Goal: Task Accomplishment & Management: Complete application form

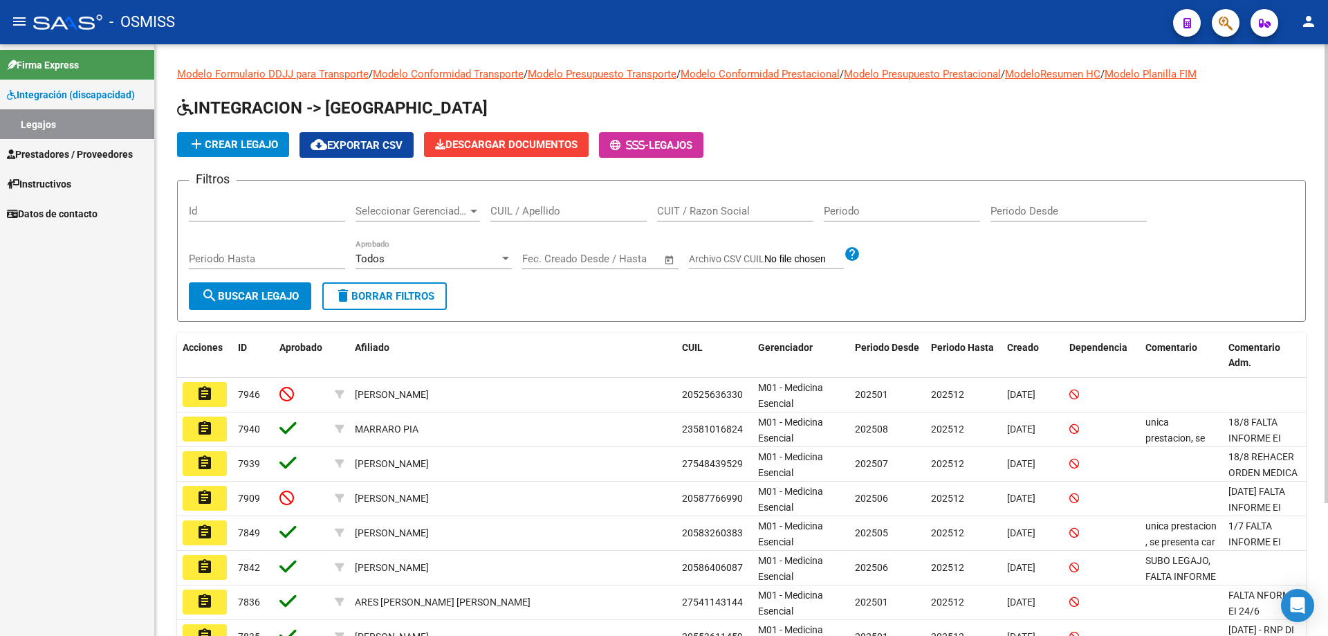
click at [589, 211] on input "CUIL / Apellido" at bounding box center [568, 211] width 156 height 12
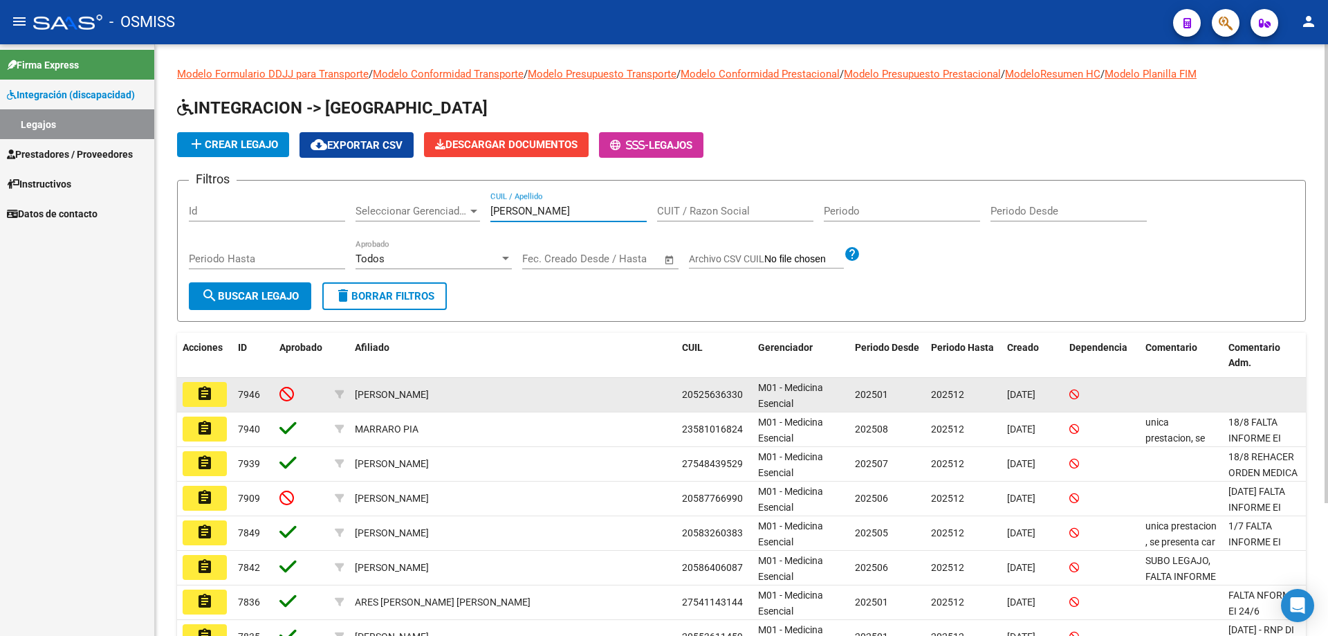
type input "[PERSON_NAME]"
click at [205, 394] on mat-icon "assignment" at bounding box center [204, 393] width 17 height 17
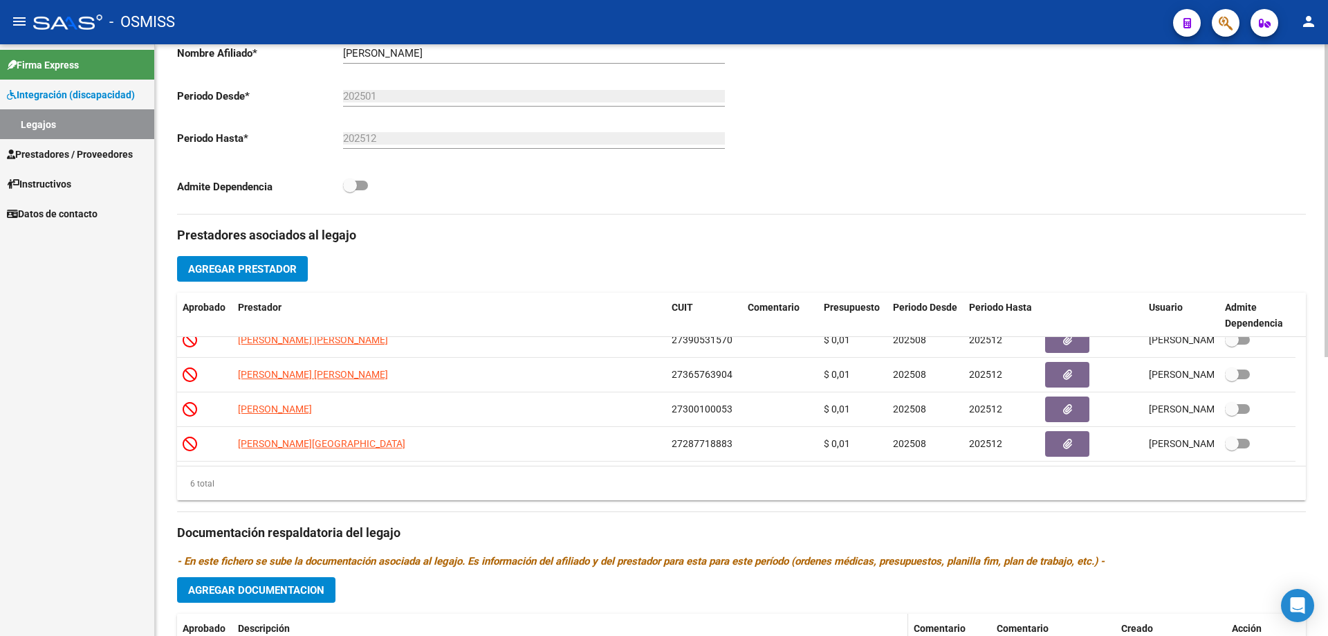
scroll to position [415, 0]
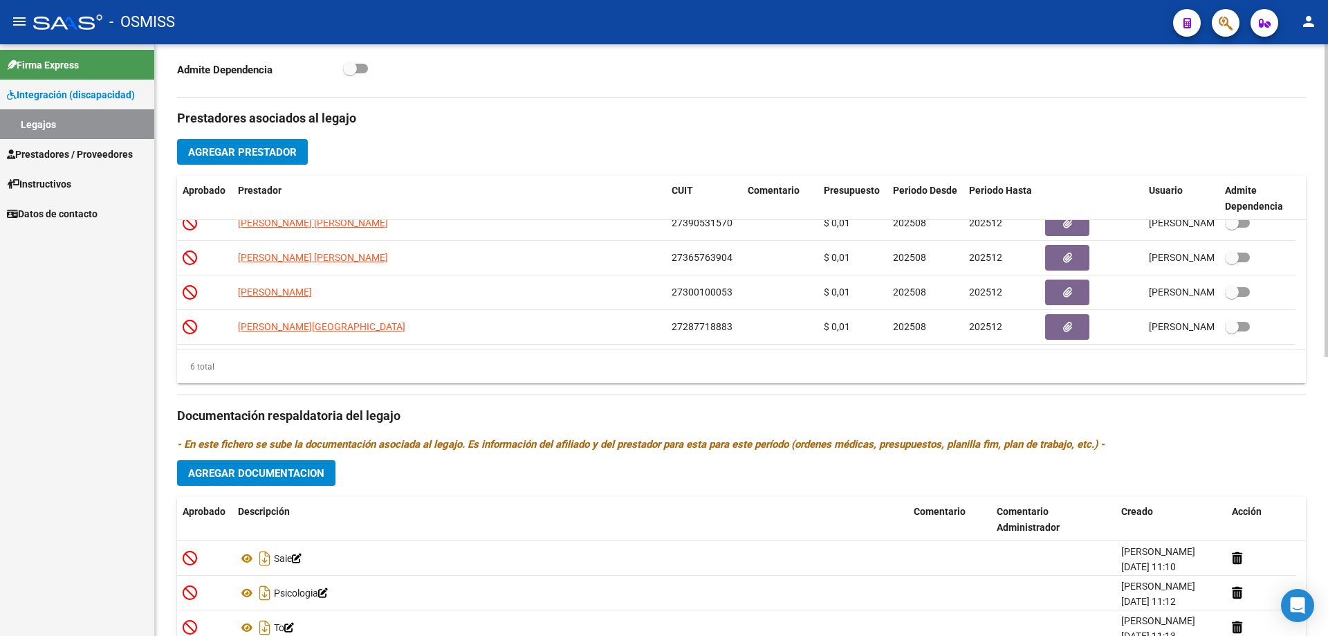
click at [234, 475] on span "Agregar Documentacion" at bounding box center [256, 473] width 136 height 12
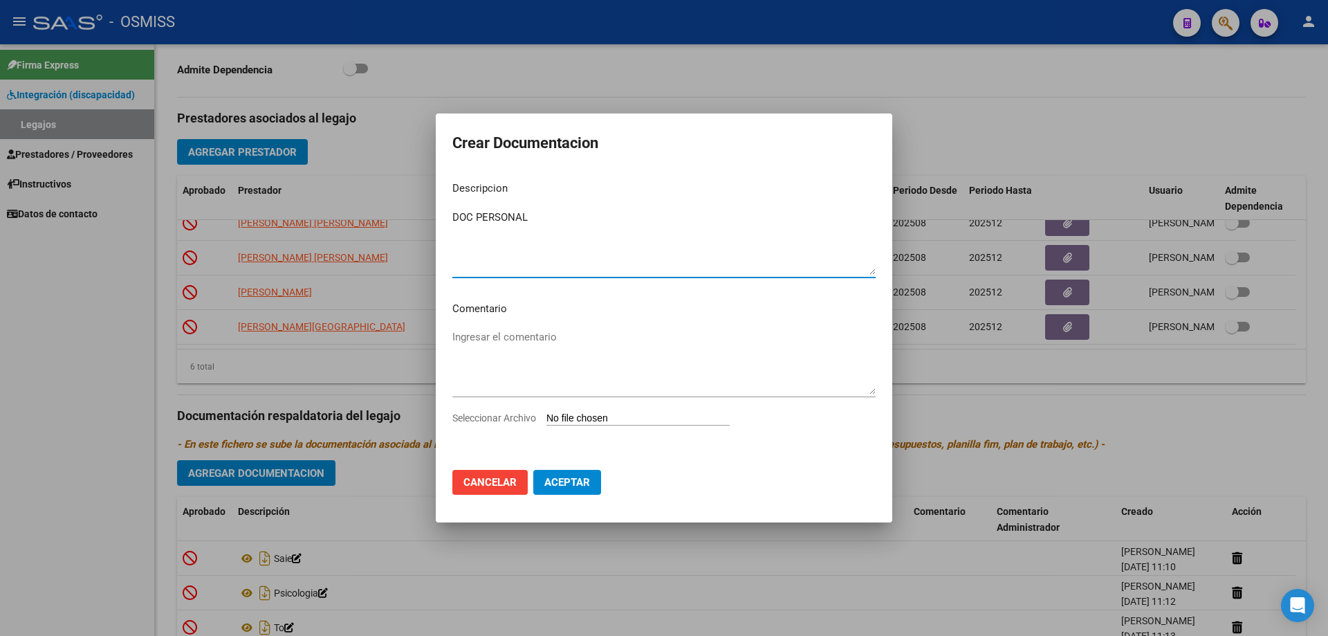
type textarea "DOC PERSONAL"
click at [587, 416] on input "Seleccionar Archivo" at bounding box center [637, 418] width 183 height 13
type input "C:\fakepath\doc personal.pdf"
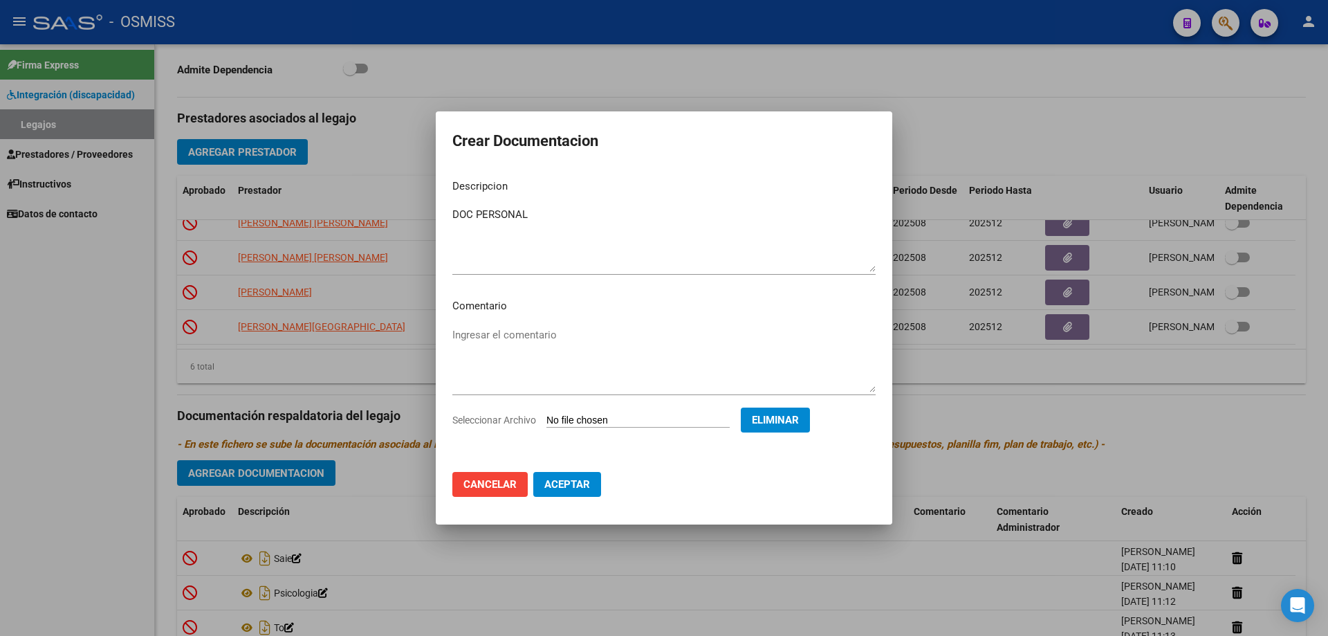
click at [582, 486] on span "Aceptar" at bounding box center [567, 484] width 46 height 12
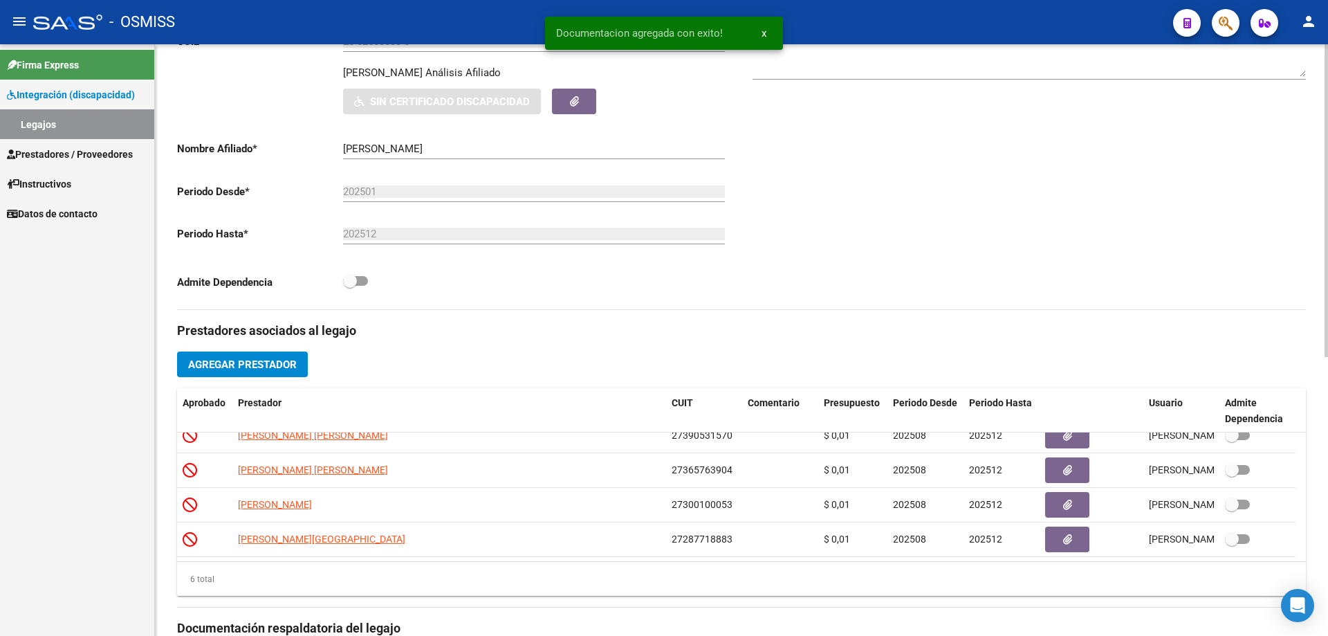
scroll to position [0, 0]
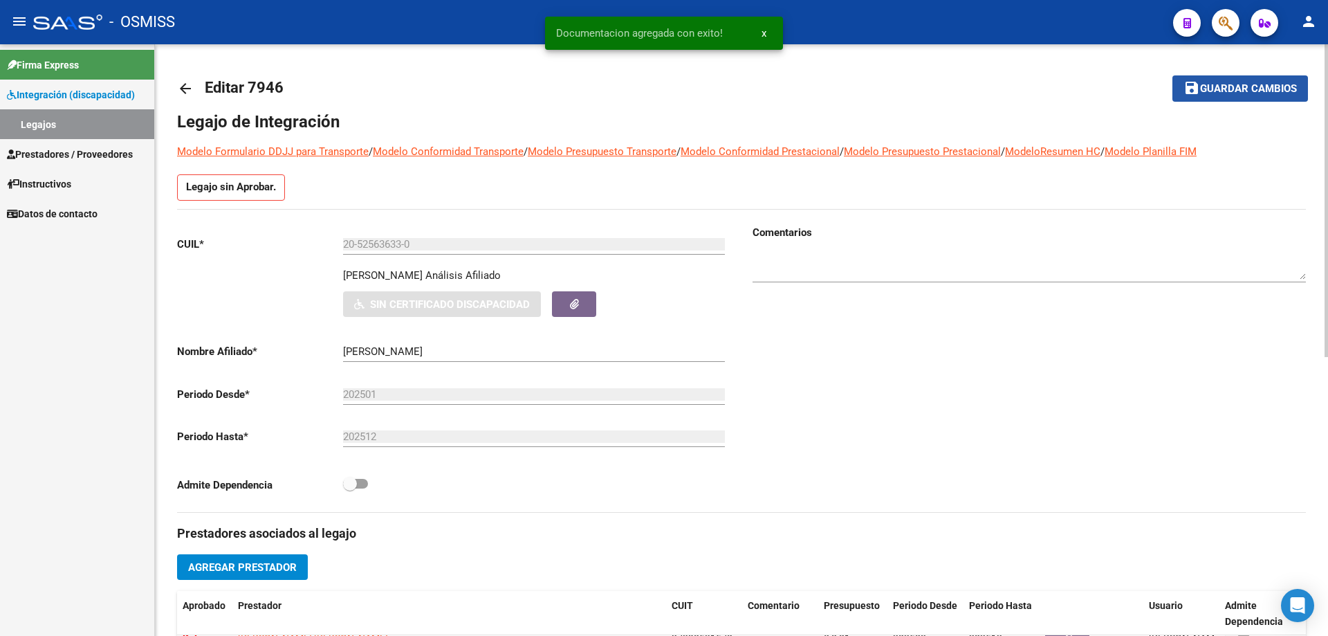
click at [1251, 96] on button "save Guardar cambios" at bounding box center [1240, 88] width 136 height 26
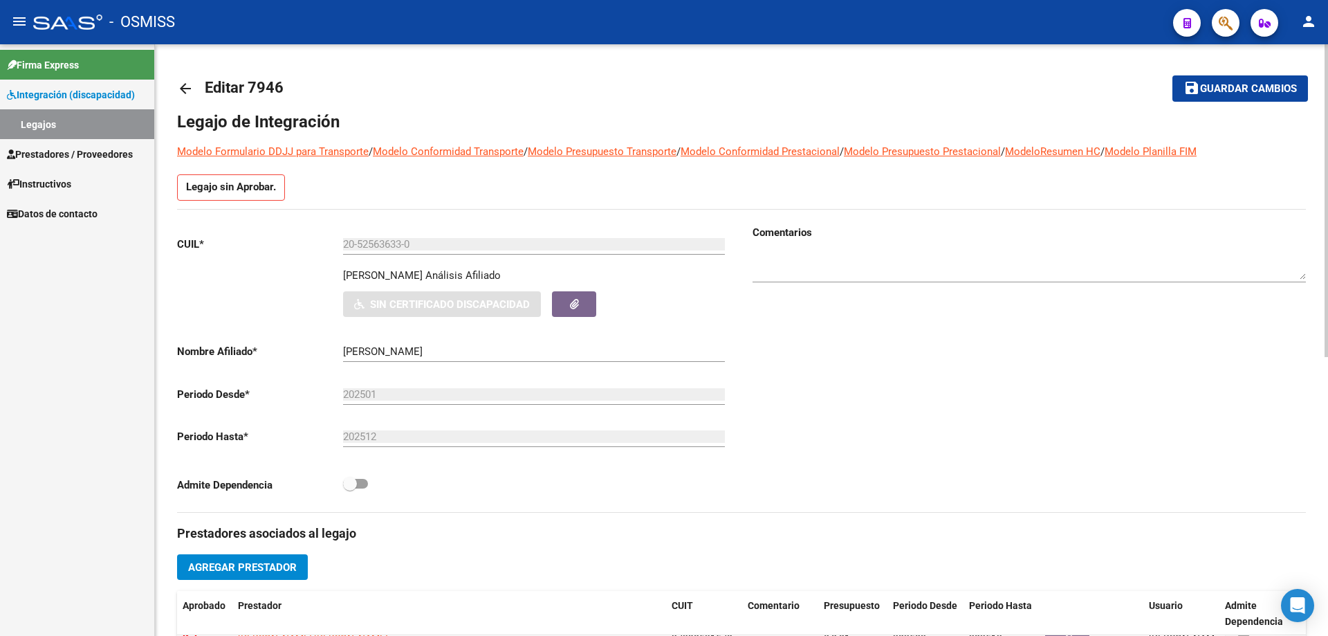
click at [1237, 91] on span "Guardar cambios" at bounding box center [1248, 89] width 97 height 12
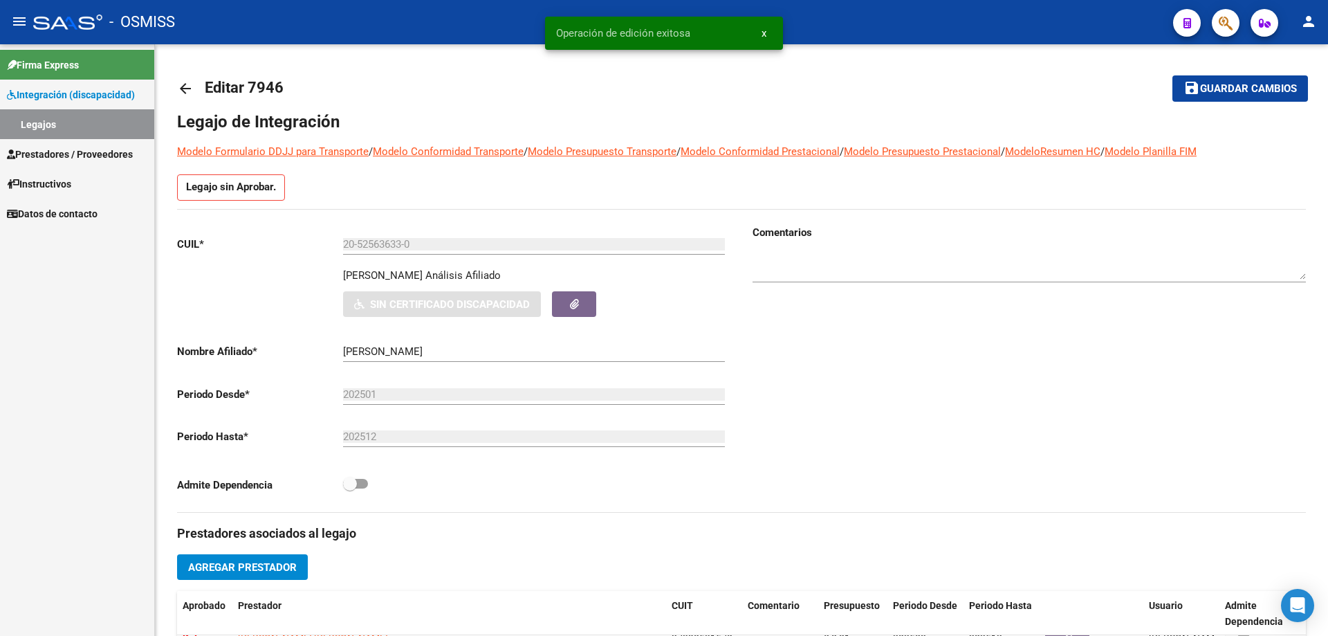
click at [95, 122] on link "Legajos" at bounding box center [77, 124] width 154 height 30
